Goal: Navigation & Orientation: Find specific page/section

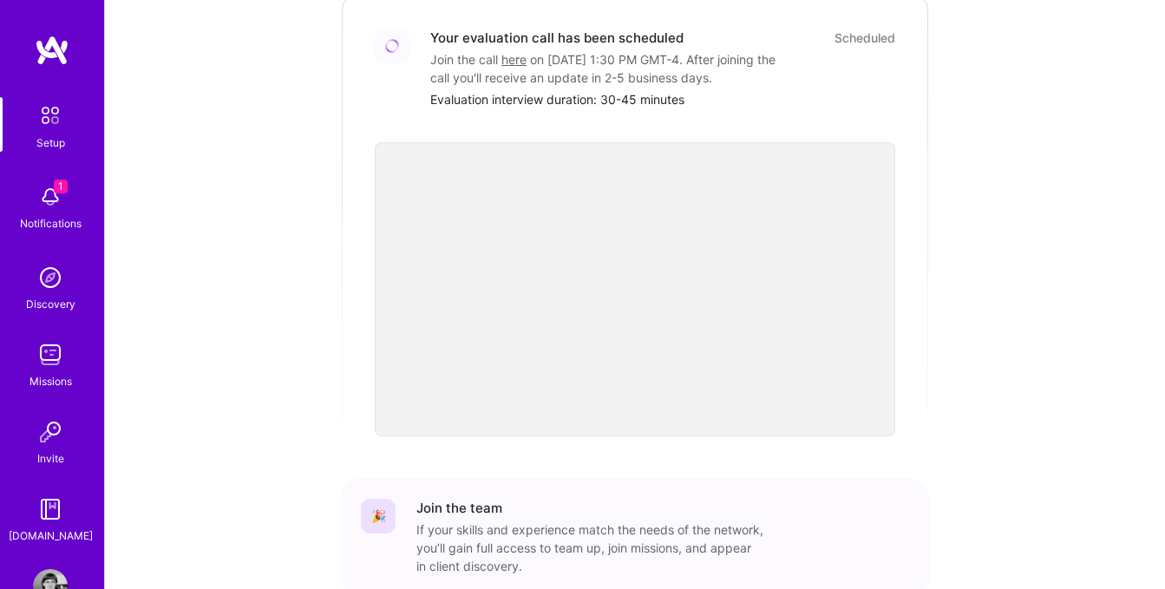
scroll to position [651, 0]
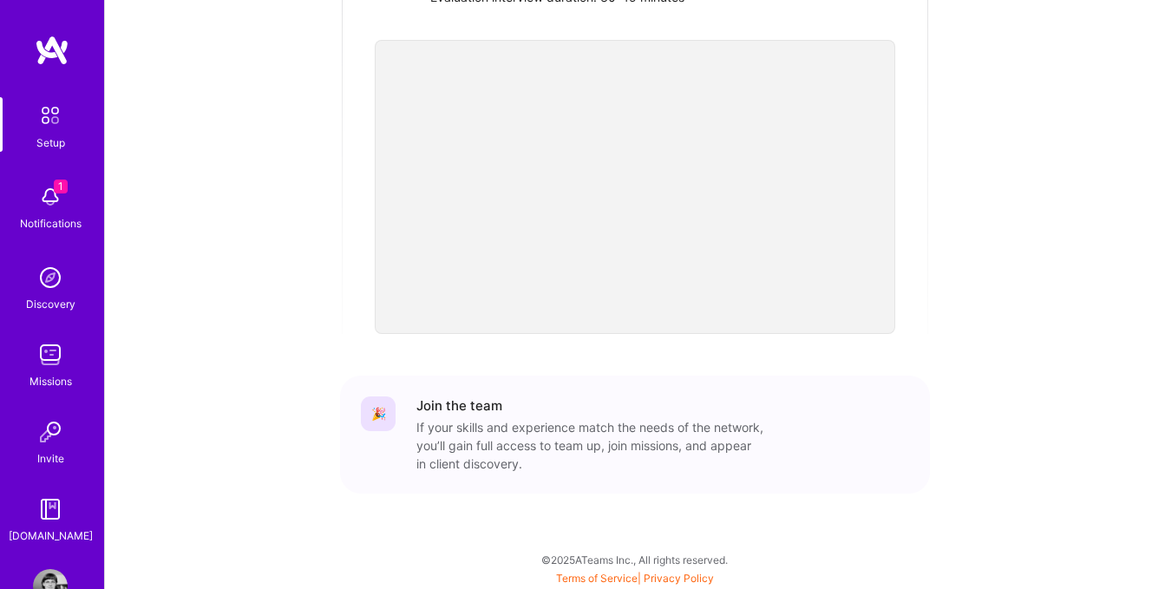
click at [51, 190] on img at bounding box center [50, 197] width 35 height 35
click at [38, 286] on img at bounding box center [50, 277] width 35 height 35
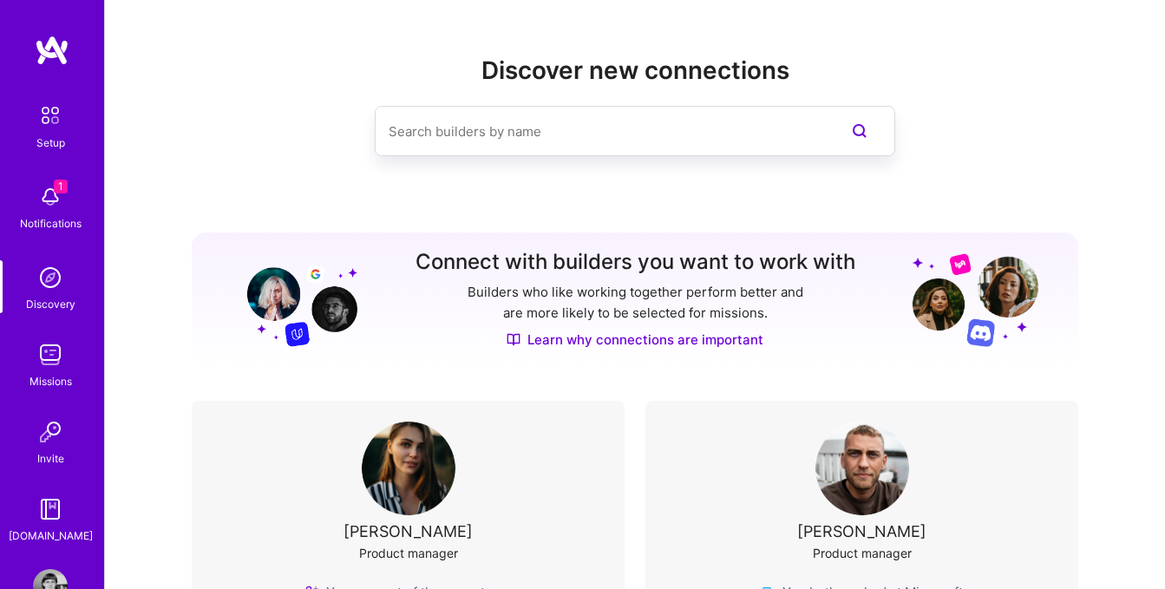
click at [47, 133] on img at bounding box center [50, 115] width 36 height 36
